Goal: Task Accomplishment & Management: Complete application form

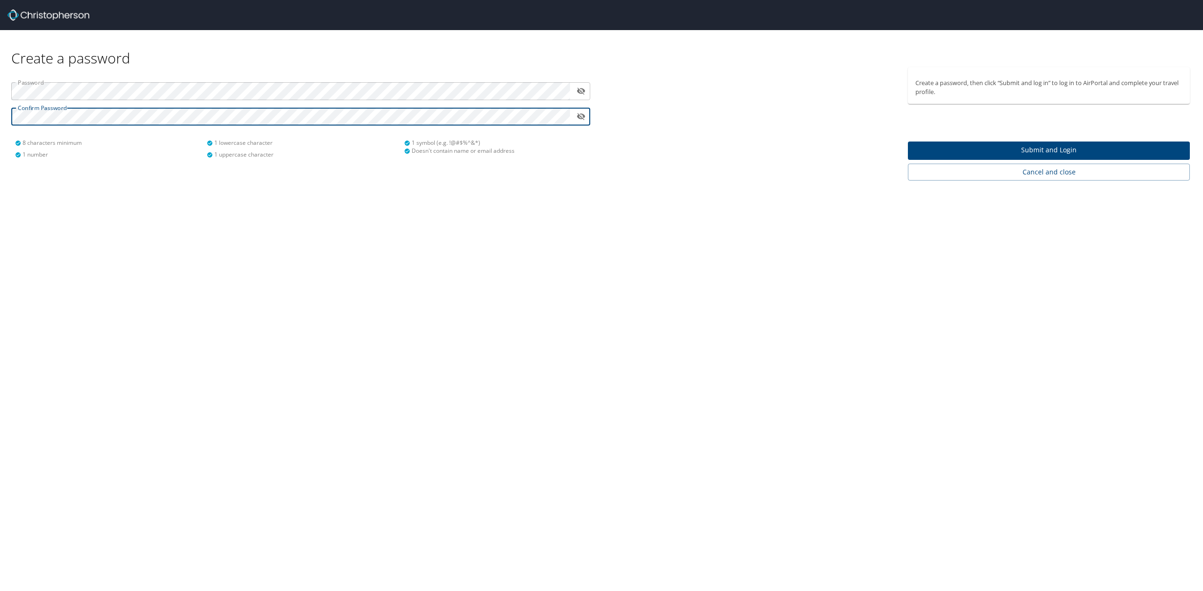
click at [1059, 153] on span "Submit and Login" at bounding box center [1048, 150] width 267 height 12
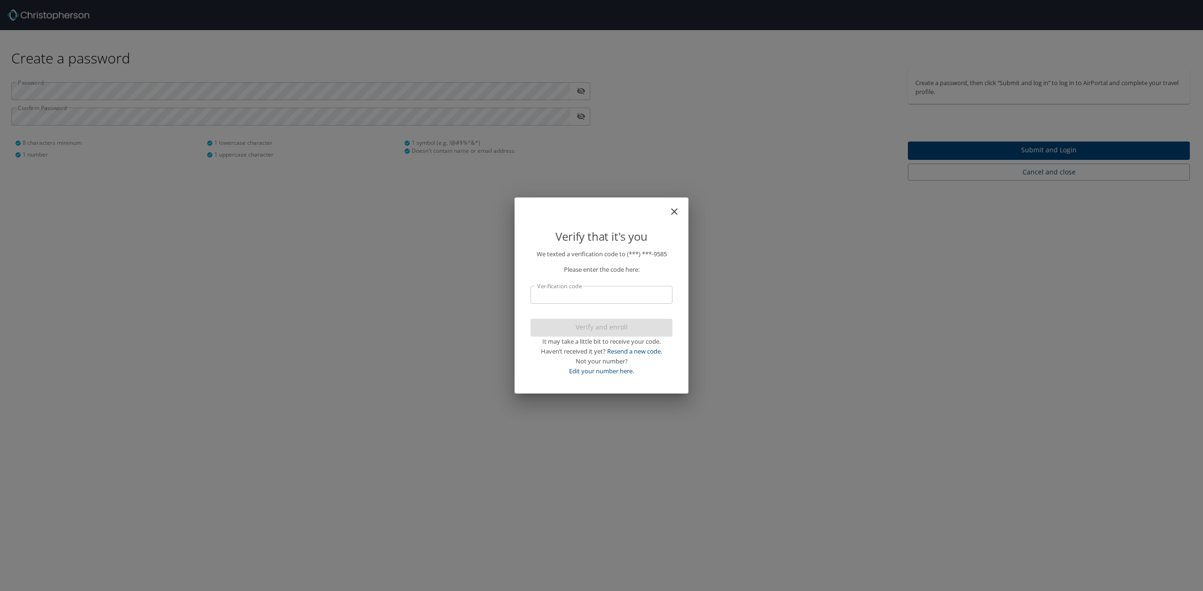
click at [622, 294] on input "Verification code" at bounding box center [601, 295] width 142 height 18
type input "089688"
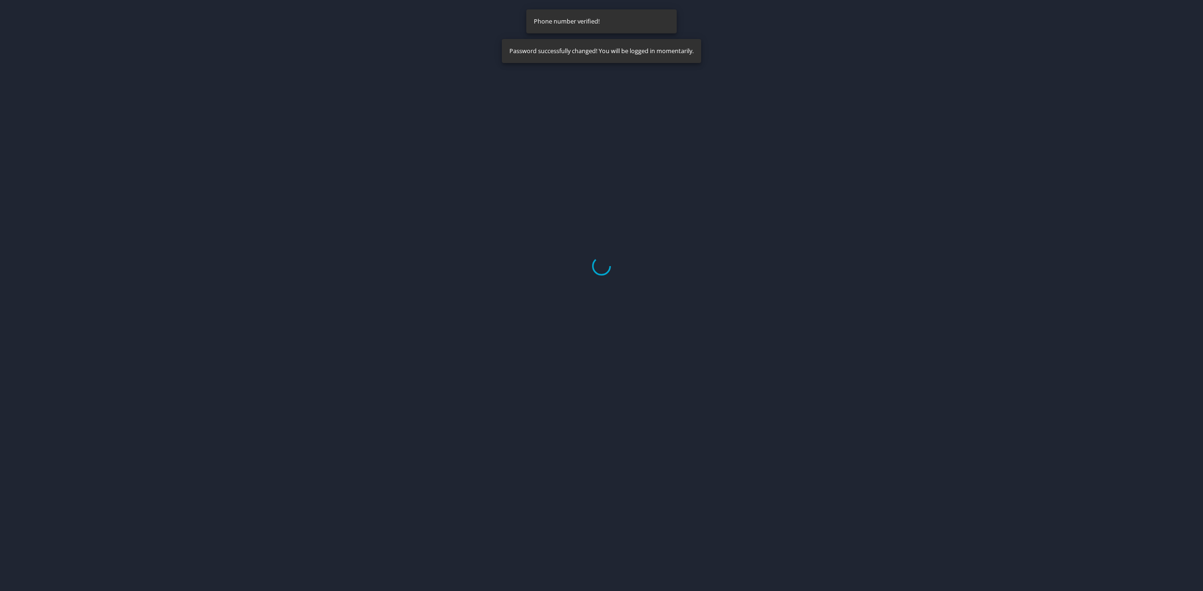
select select "US"
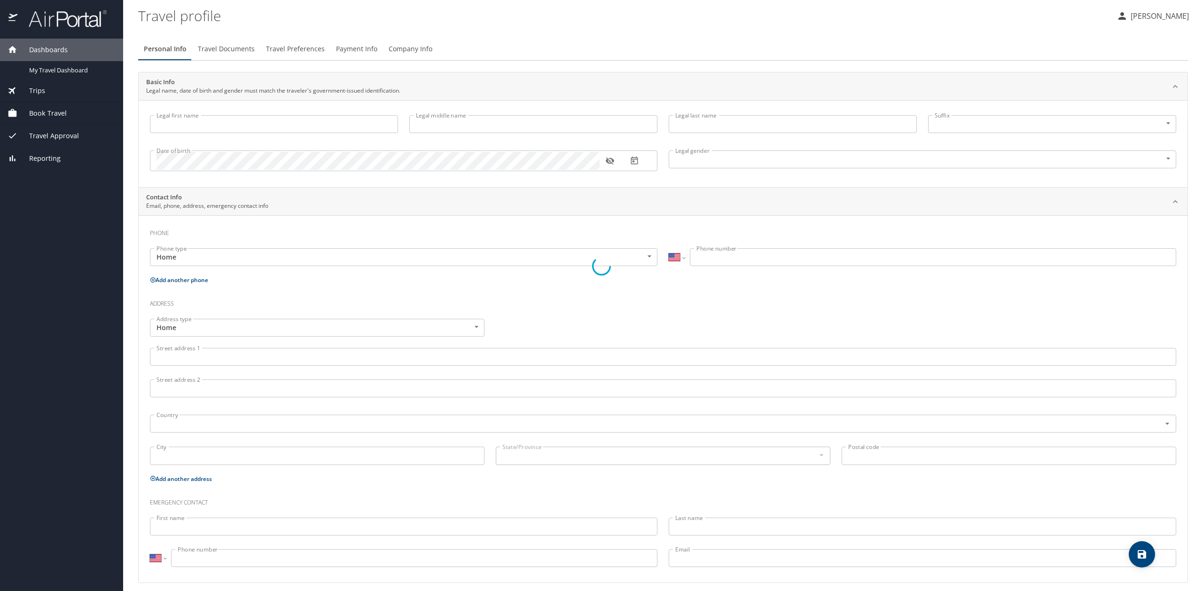
type input "ANDREW"
type input "CHARLES"
type input "SNIFFEN"
type input "Male"
select select "US"
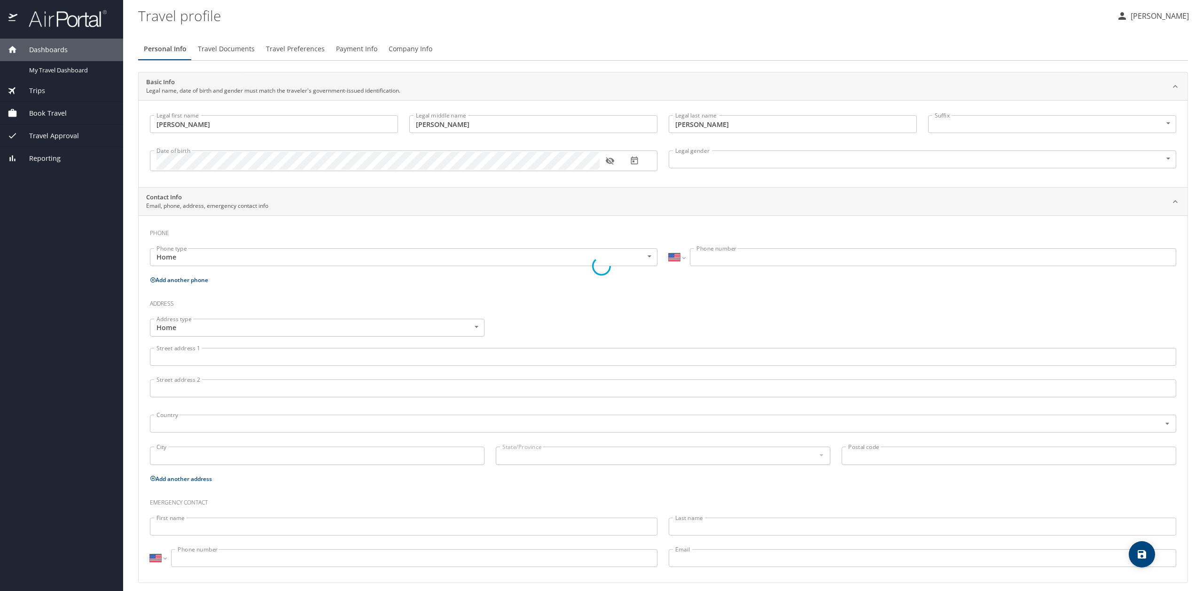
select select "US"
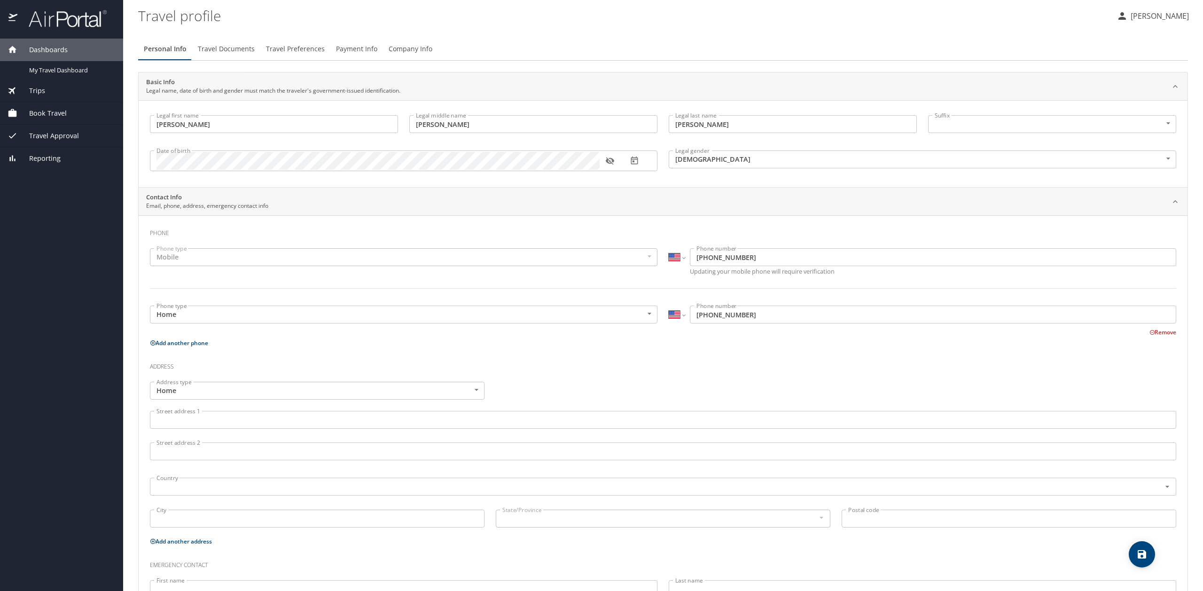
scroll to position [70, 0]
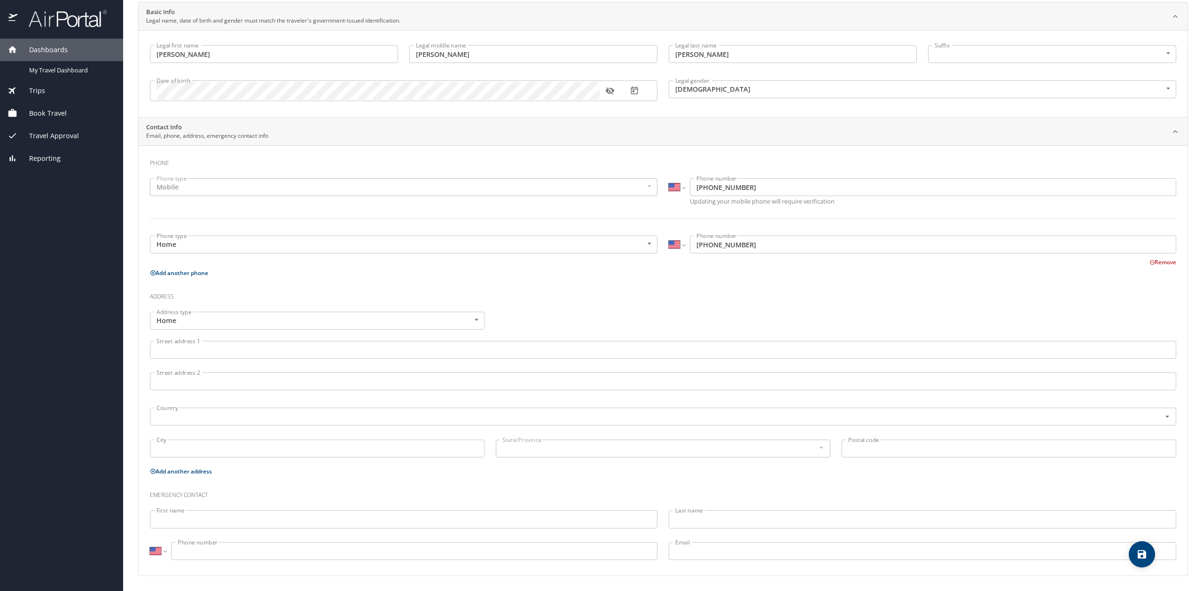
click at [273, 519] on input "First name" at bounding box center [403, 519] width 507 height 18
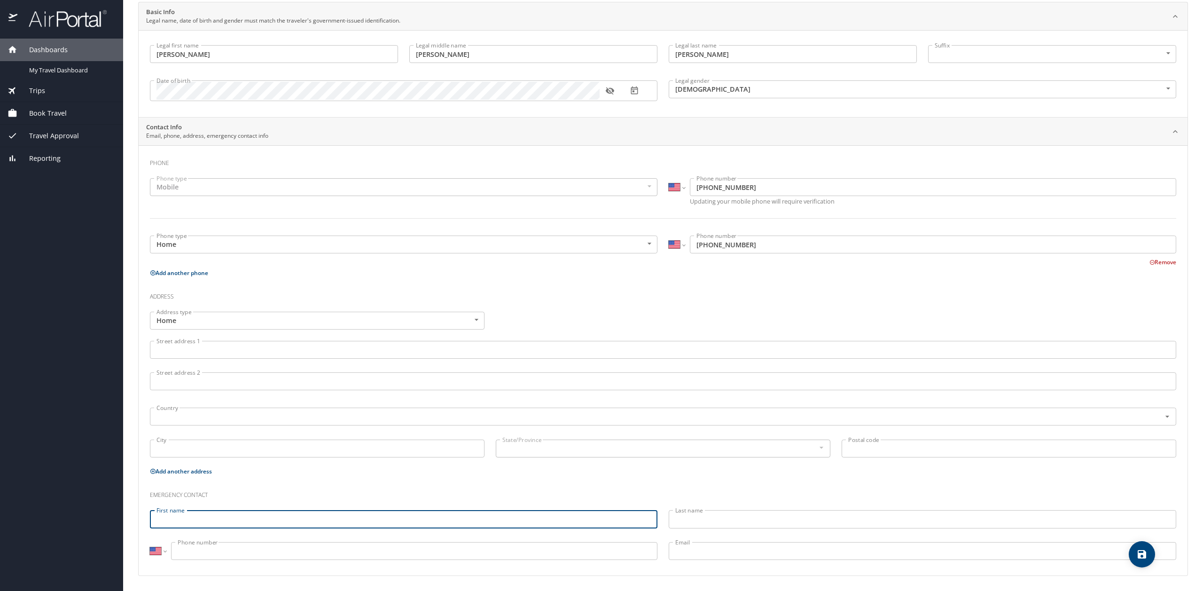
type input "k"
type input "Kristin"
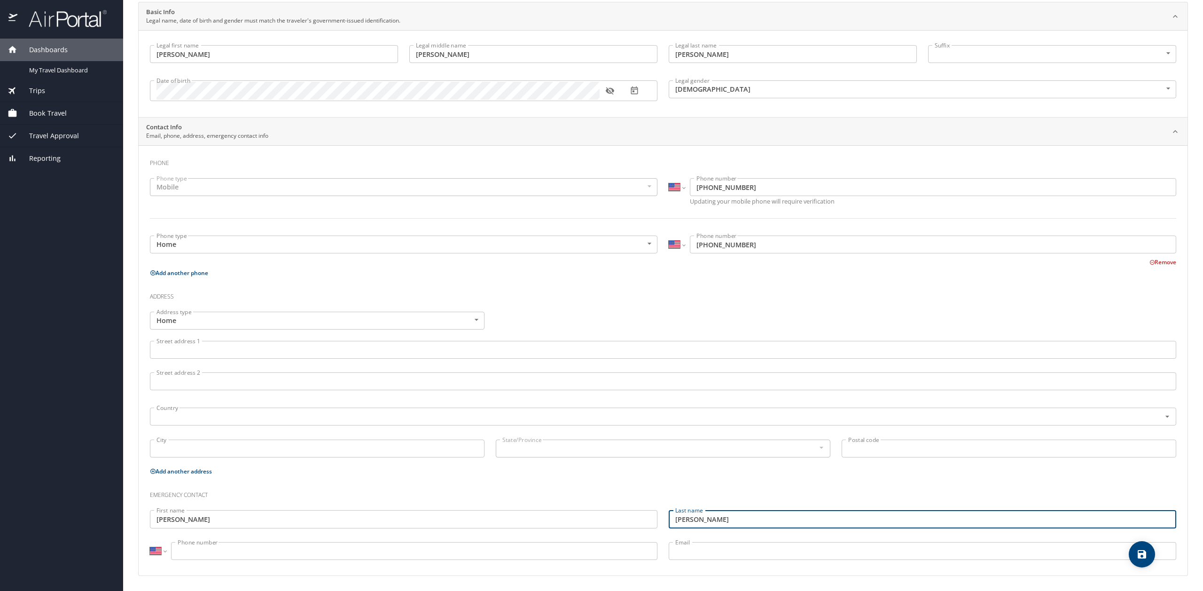
type input "Sniffen"
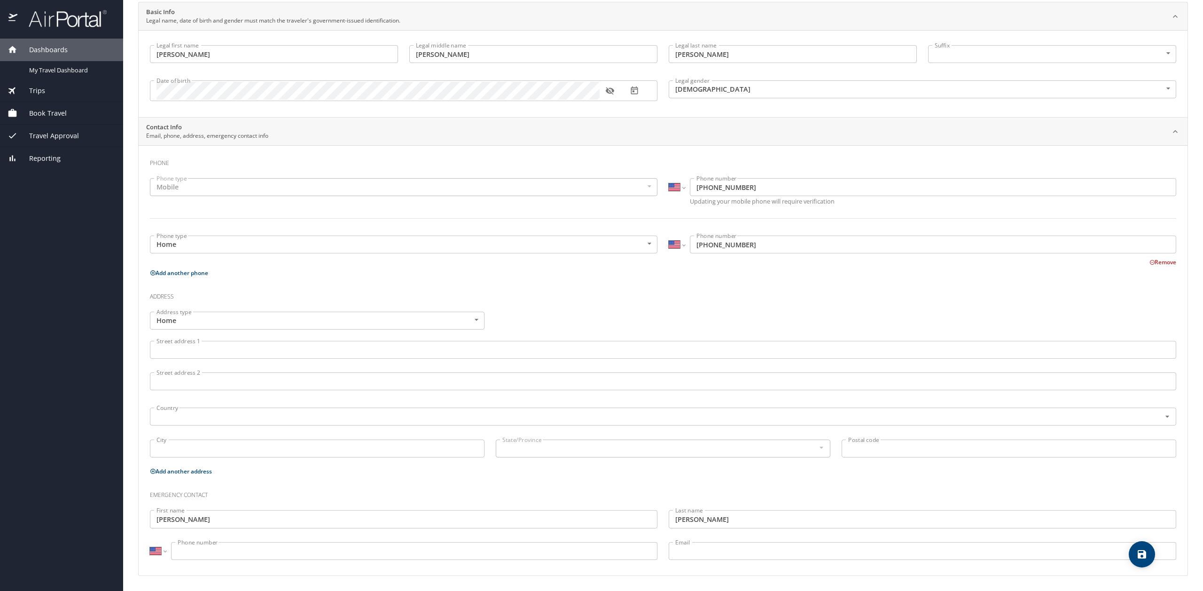
click at [474, 552] on input "Phone number" at bounding box center [414, 551] width 486 height 18
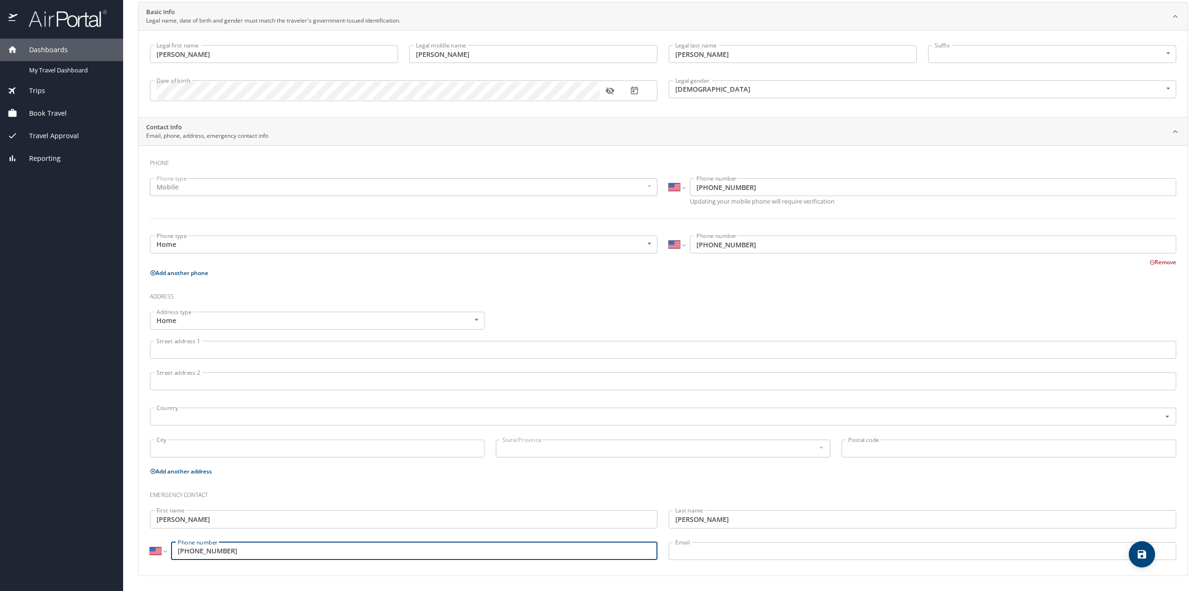
type input "(315) 546-5743"
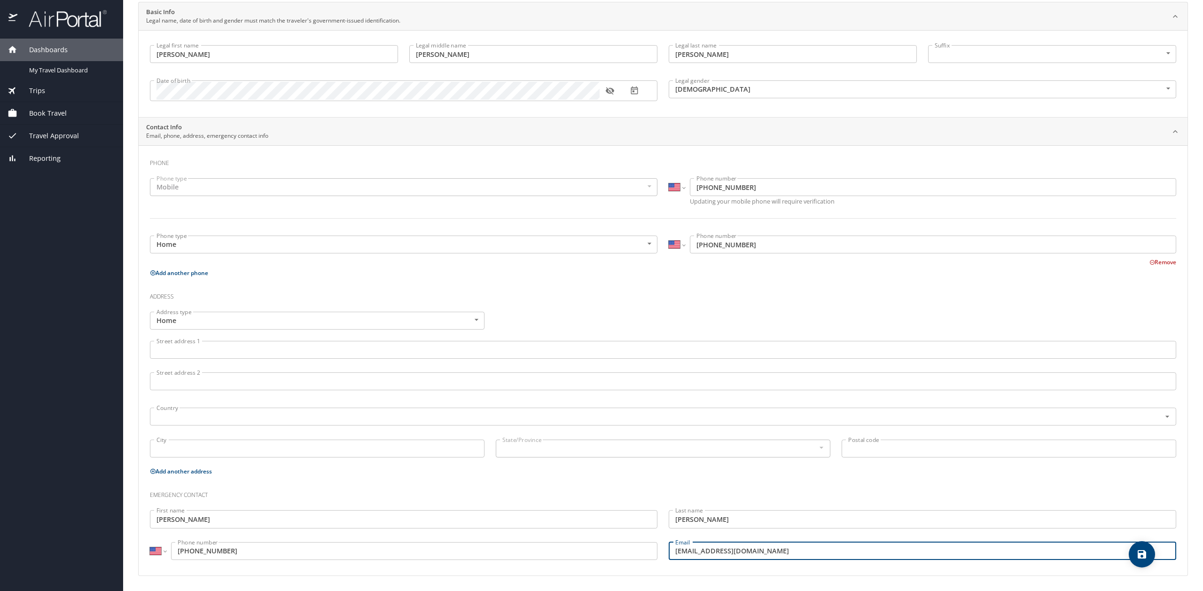
type input "kjsniffen@yahoo.com"
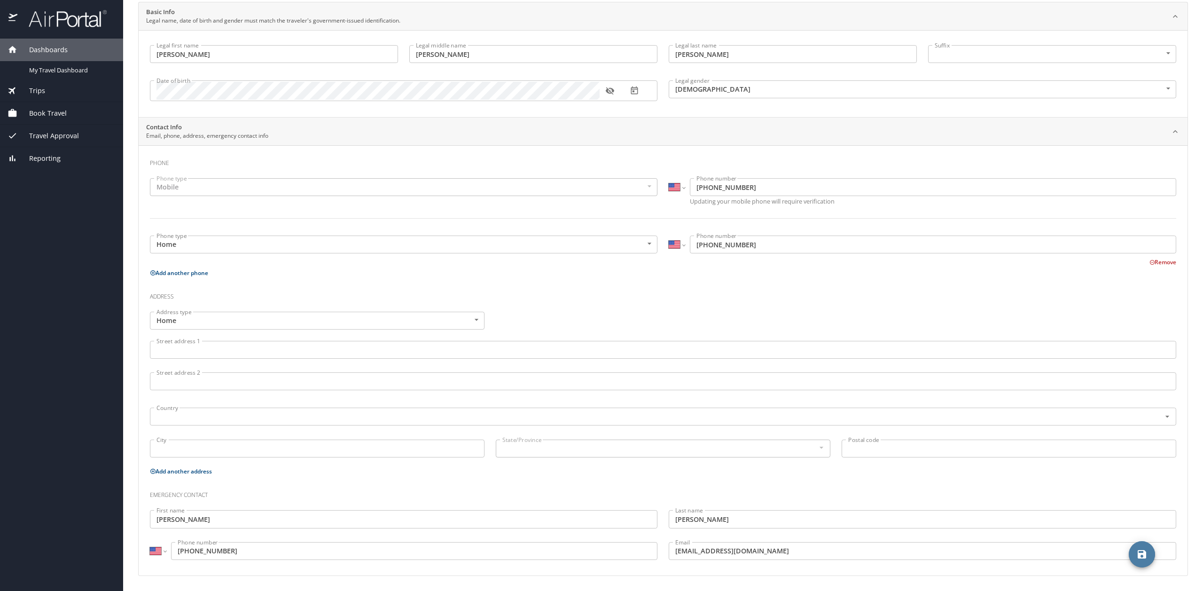
click at [1144, 554] on icon "save" at bounding box center [1141, 554] width 8 height 8
select select "US"
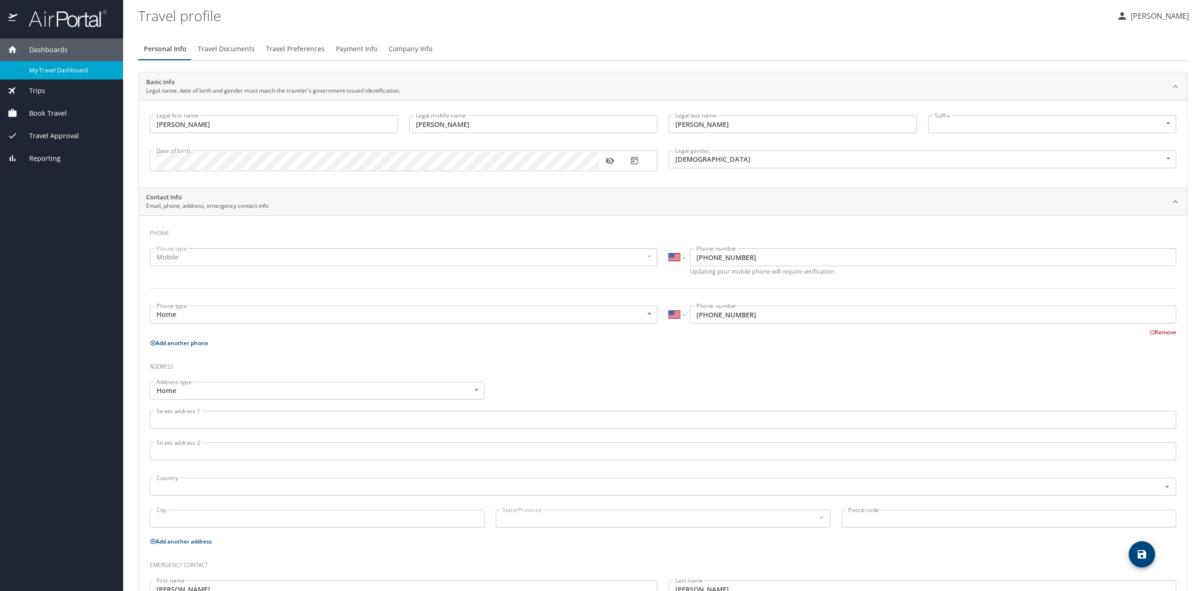
click at [54, 70] on span "My Travel Dashboard" at bounding box center [70, 70] width 83 height 9
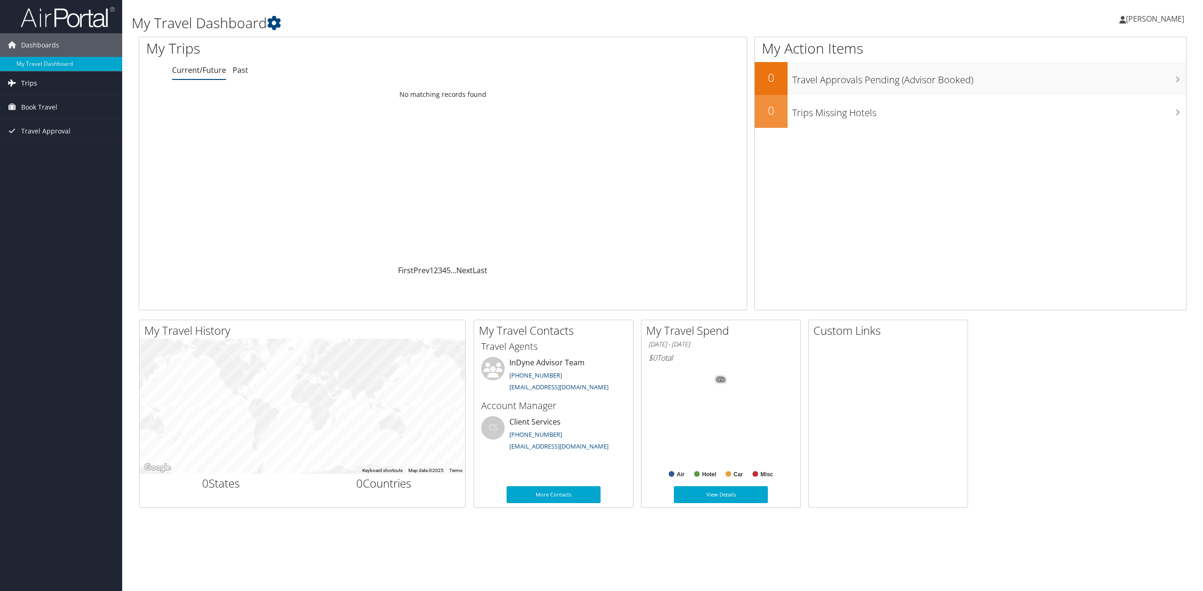
click at [47, 80] on link "Trips" at bounding box center [61, 82] width 122 height 23
click at [51, 103] on link "Current/Future Trips" at bounding box center [61, 102] width 122 height 14
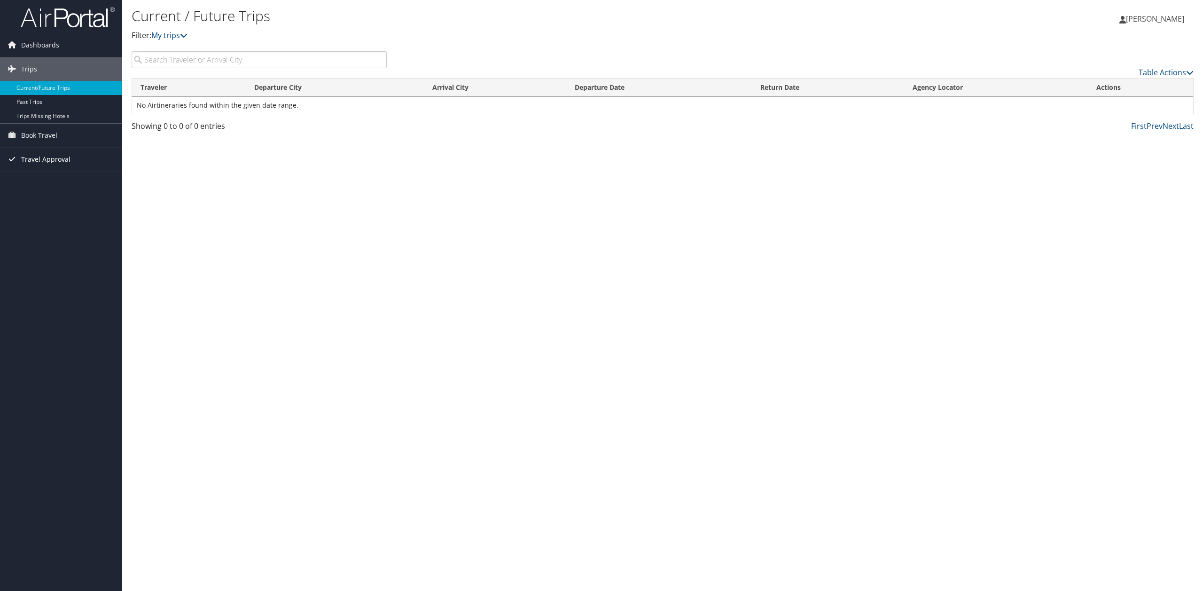
click at [58, 156] on span "Travel Approval" at bounding box center [45, 159] width 49 height 23
click at [63, 178] on link "Pending Trip Approvals" at bounding box center [61, 178] width 122 height 14
